Goal: Task Accomplishment & Management: Manage account settings

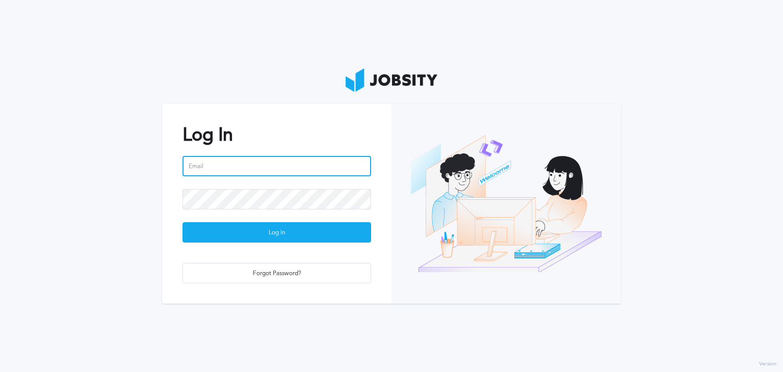
click at [288, 169] on input "email" at bounding box center [277, 166] width 189 height 20
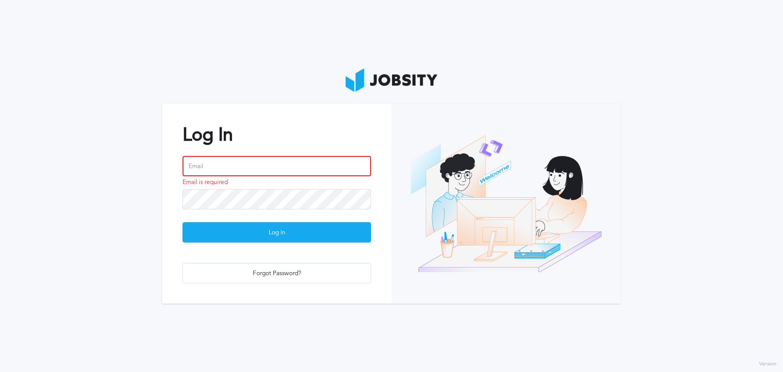
click at [221, 169] on input "email" at bounding box center [277, 166] width 189 height 20
paste input "[PERSON_NAME][EMAIL_ADDRESS][PERSON_NAME][DOMAIN_NAME]"
type input "[PERSON_NAME][EMAIL_ADDRESS][PERSON_NAME][DOMAIN_NAME]"
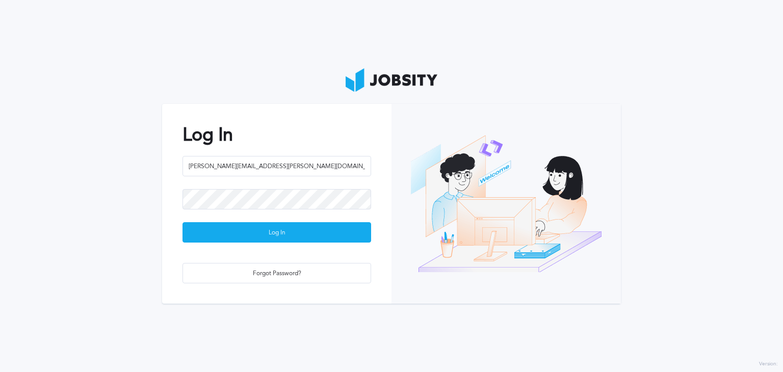
click at [153, 213] on section "Log In [PERSON_NAME][EMAIL_ADDRESS][PERSON_NAME][DOMAIN_NAME] Log In Forgot Pas…" at bounding box center [391, 186] width 783 height 372
click at [288, 233] on div "Log In" at bounding box center [277, 233] width 188 height 20
